Goal: Navigation & Orientation: Find specific page/section

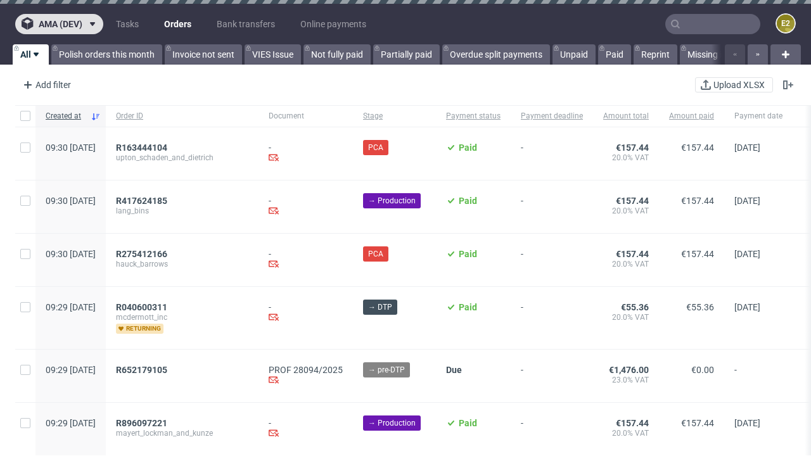
click at [59, 24] on span "ama (dev)" at bounding box center [61, 24] width 44 height 9
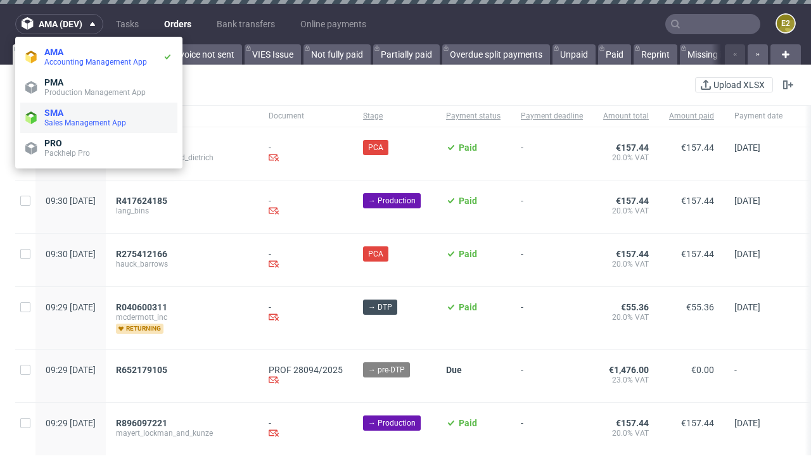
click at [99, 118] on span "Sales Management App" at bounding box center [108, 123] width 128 height 10
